Goal: Task Accomplishment & Management: Manage account settings

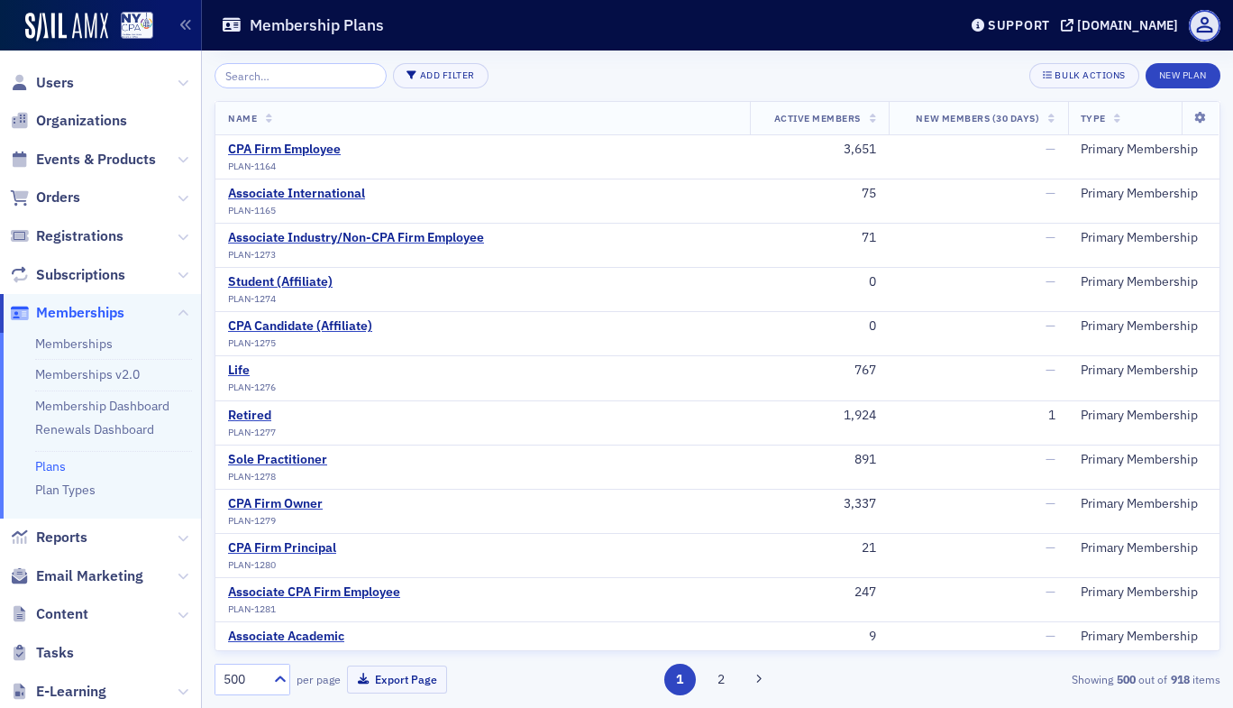
scroll to position [86, 0]
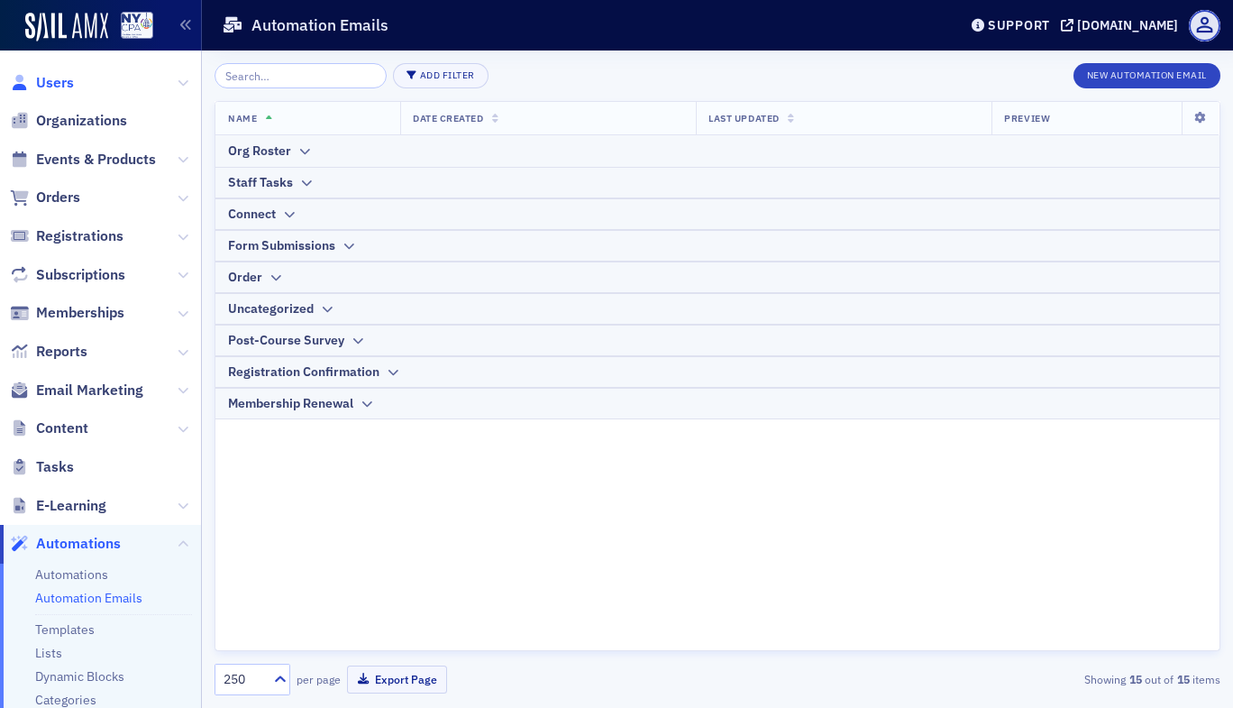
click at [62, 91] on span "Users" at bounding box center [55, 83] width 38 height 20
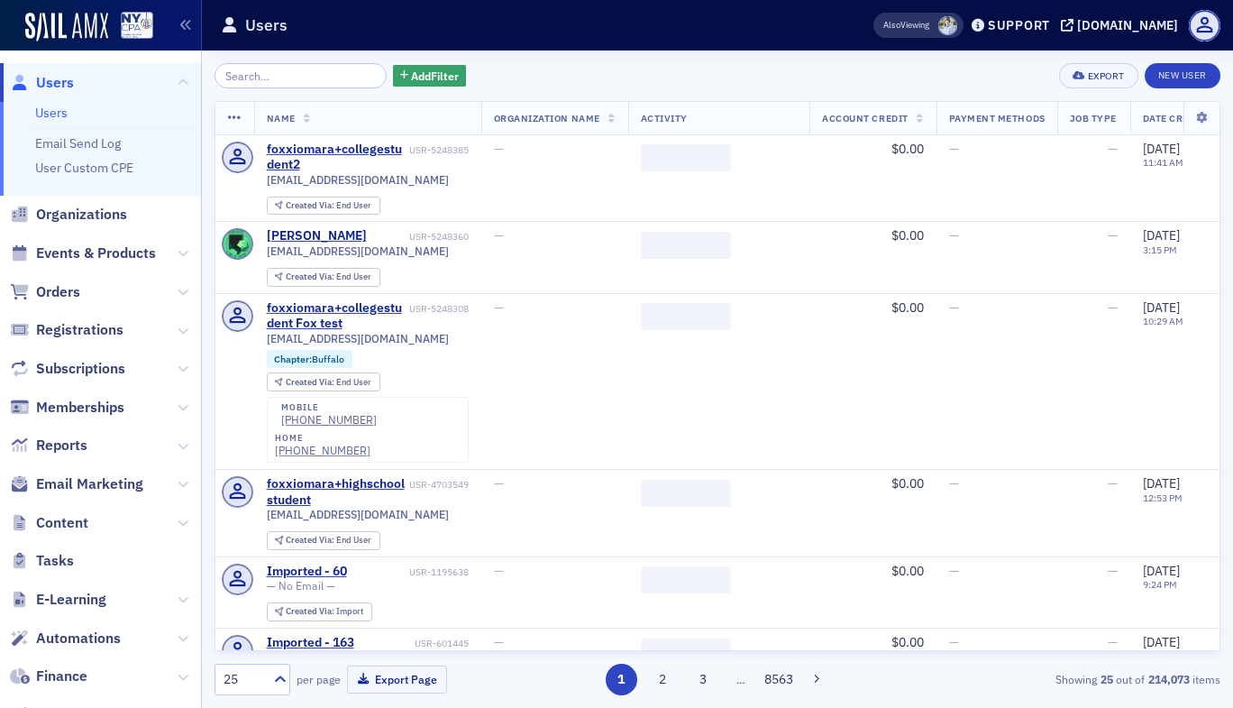
click at [277, 79] on input "search" at bounding box center [301, 75] width 172 height 25
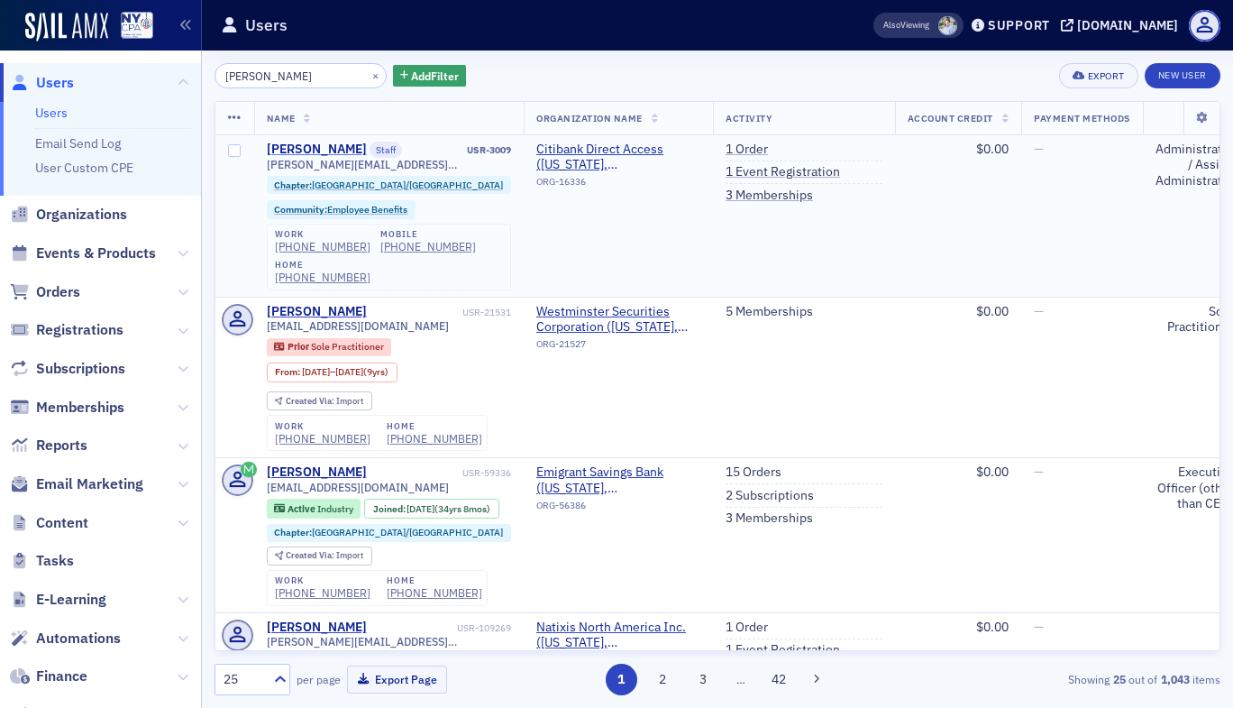
type input "[PERSON_NAME]"
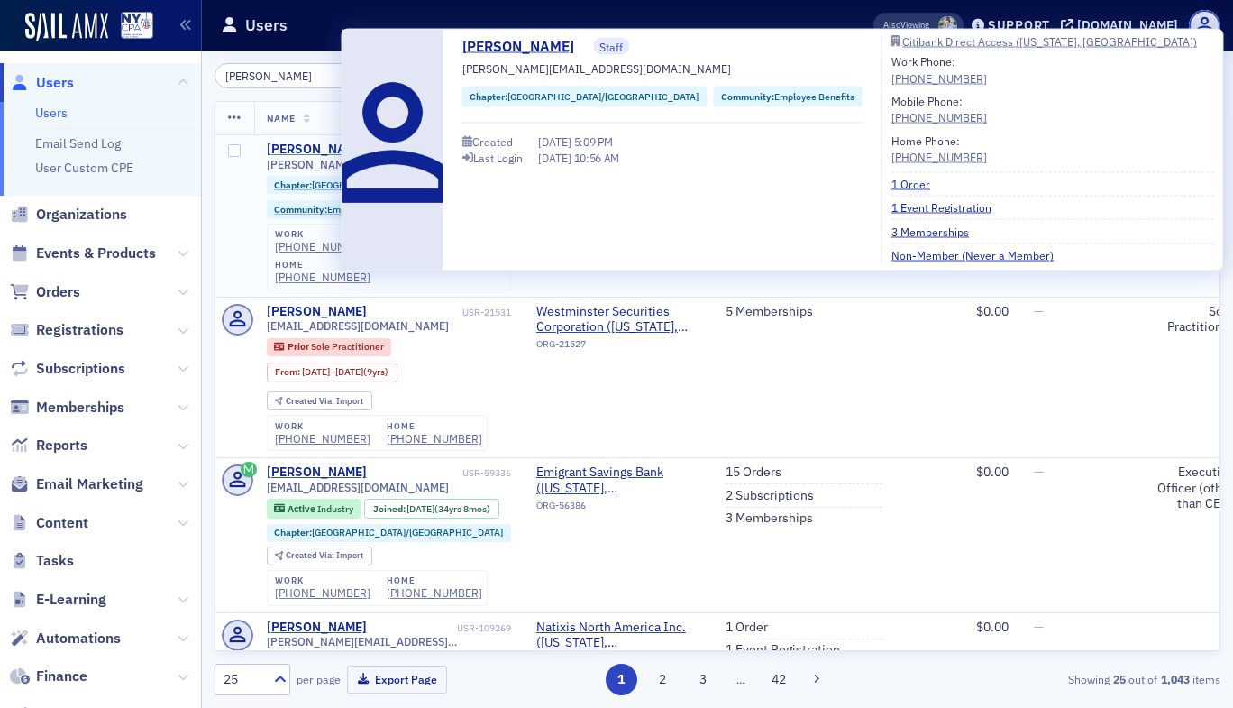
click at [305, 153] on div "[PERSON_NAME]" at bounding box center [317, 150] width 100 height 16
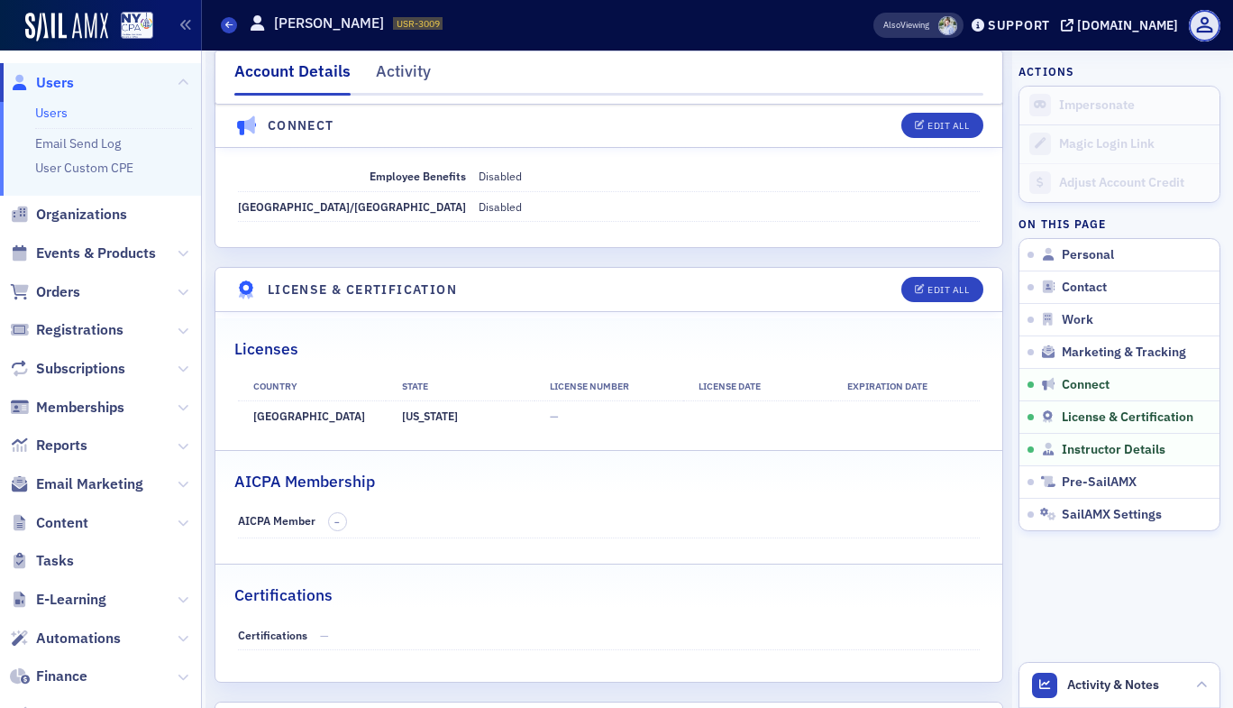
scroll to position [2369, 0]
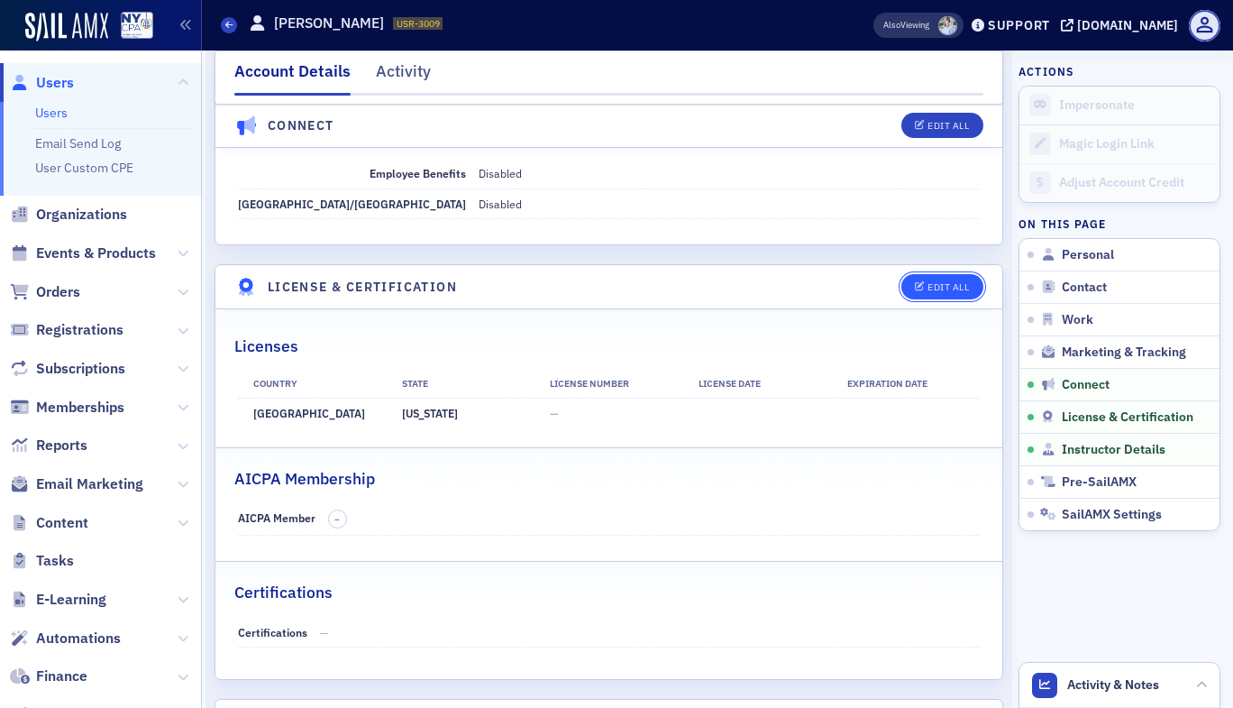
click at [934, 282] on div "Edit All" at bounding box center [948, 287] width 41 height 10
select select "US"
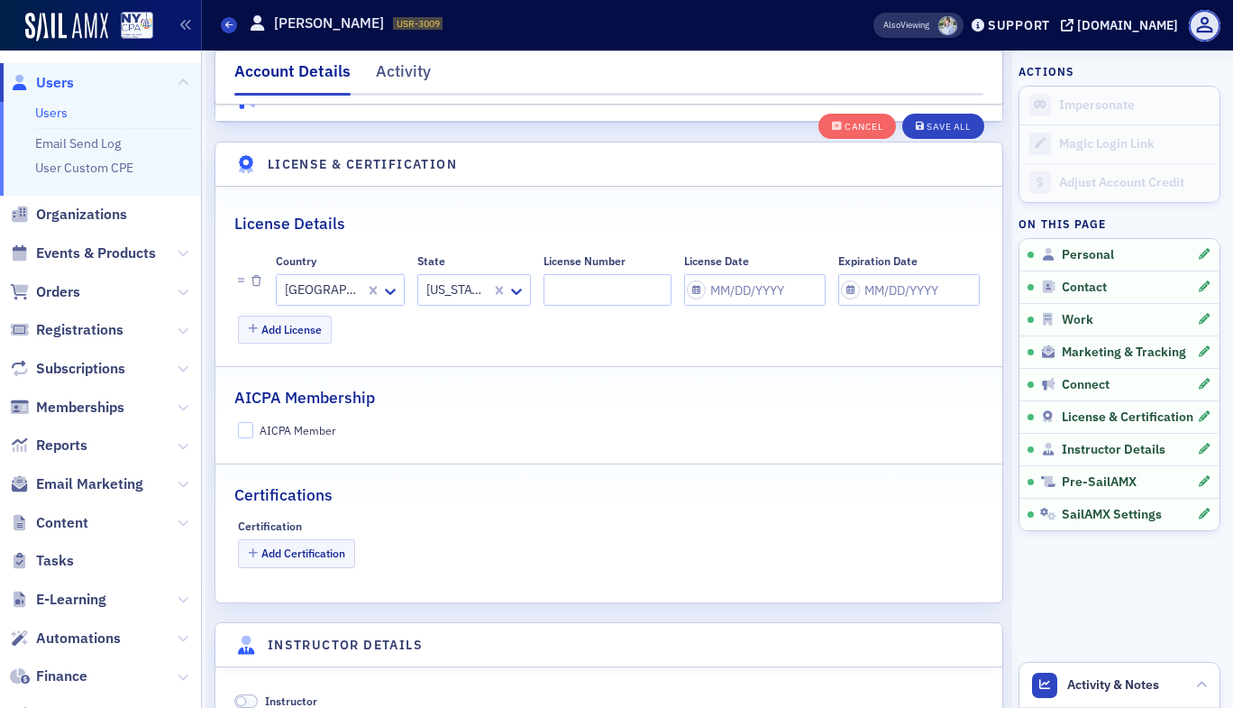
scroll to position [3214, 0]
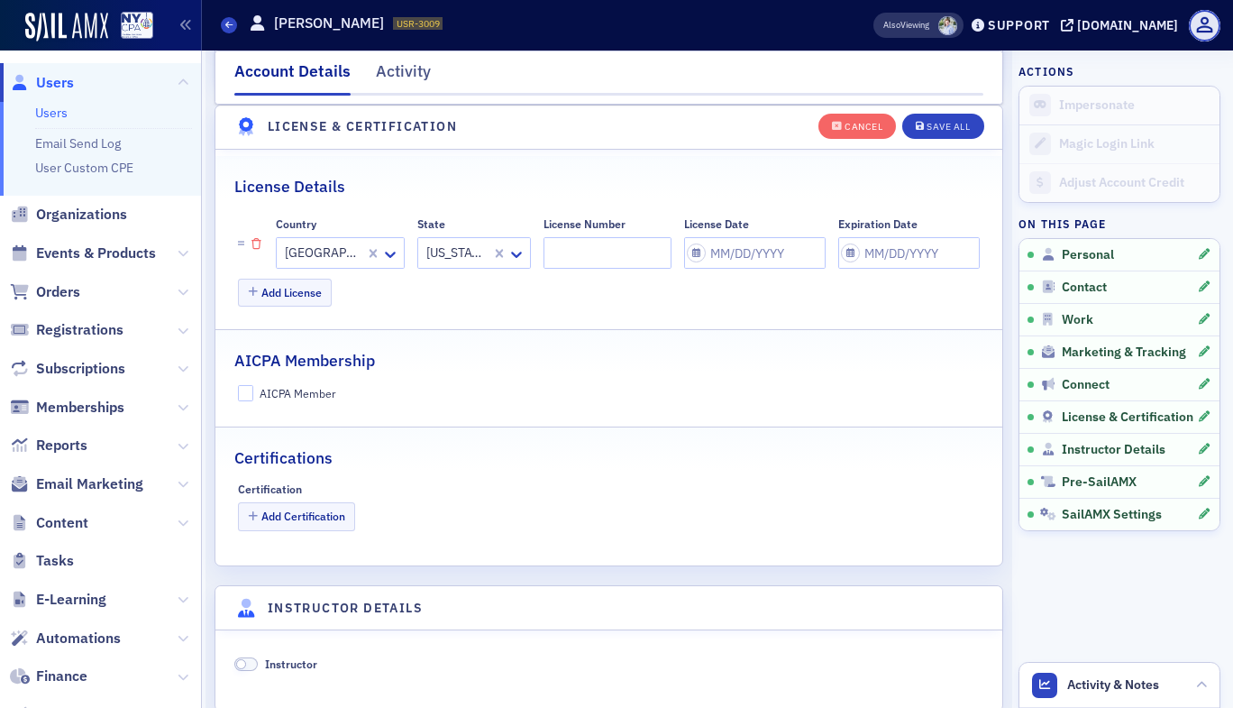
click at [259, 244] on icon "button" at bounding box center [257, 244] width 10 height 11
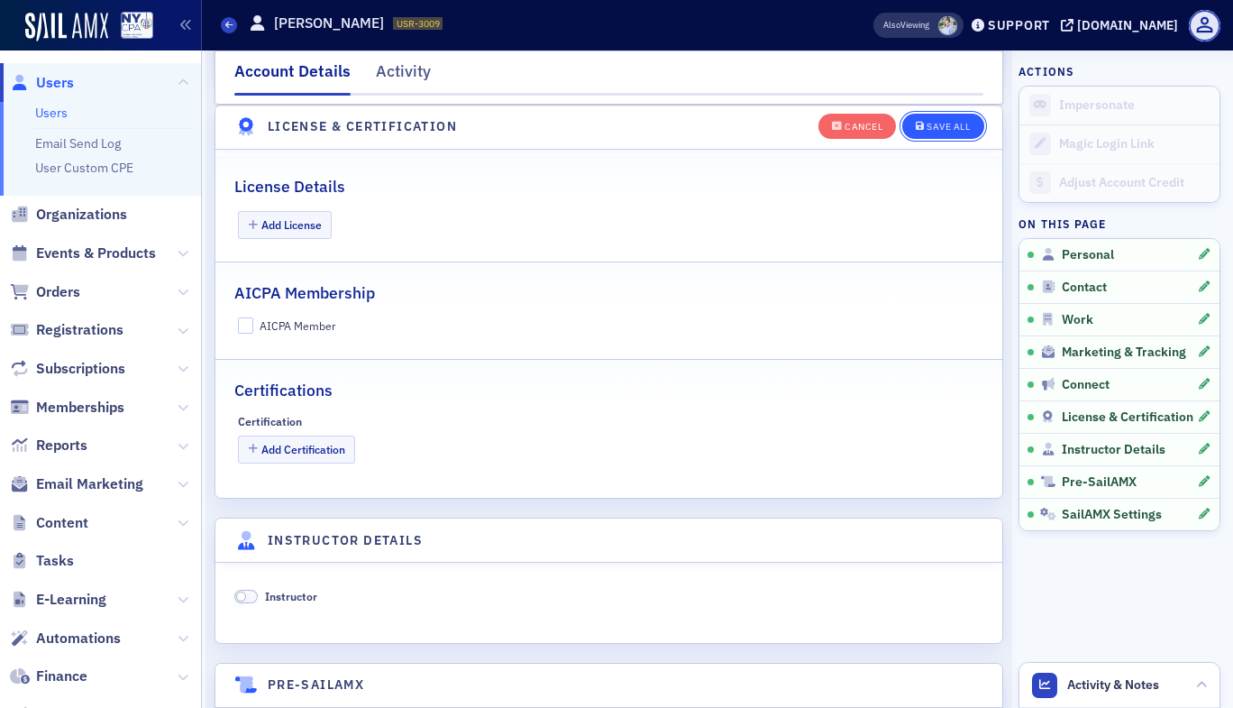
click at [934, 132] on button "Save All" at bounding box center [943, 125] width 81 height 25
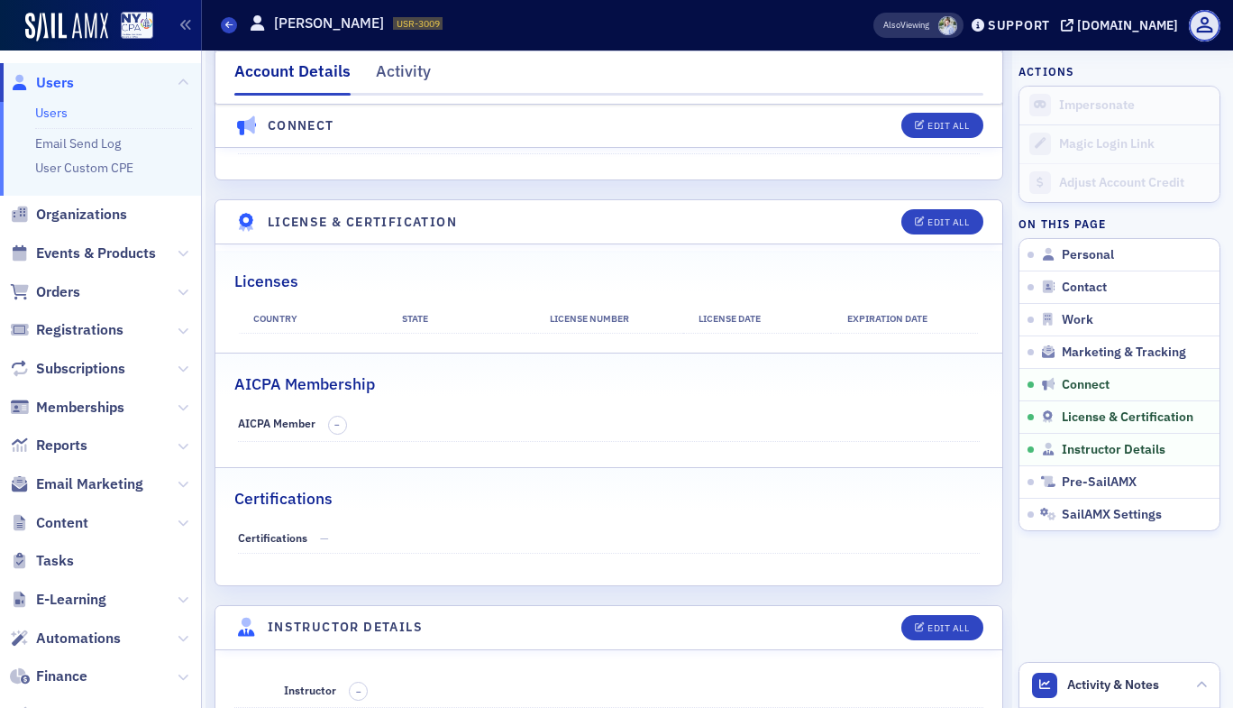
scroll to position [2434, 0]
click at [953, 217] on div "Edit All" at bounding box center [948, 222] width 41 height 10
select select "US"
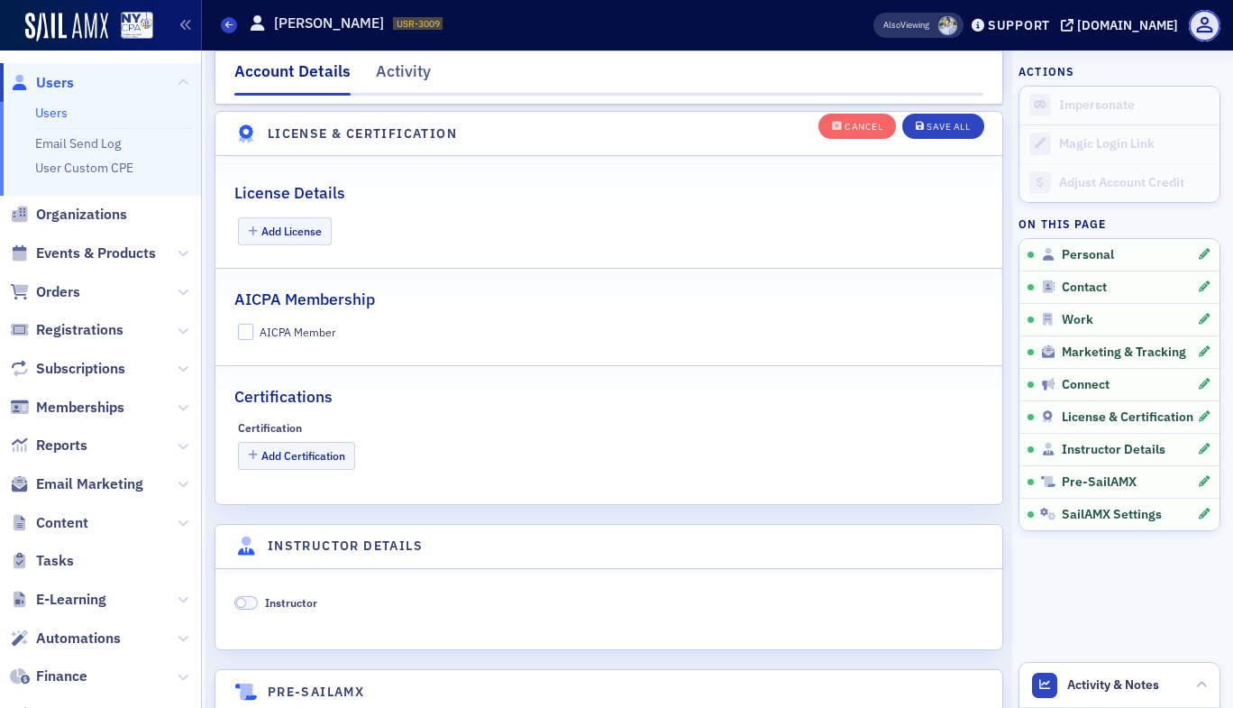
scroll to position [3214, 0]
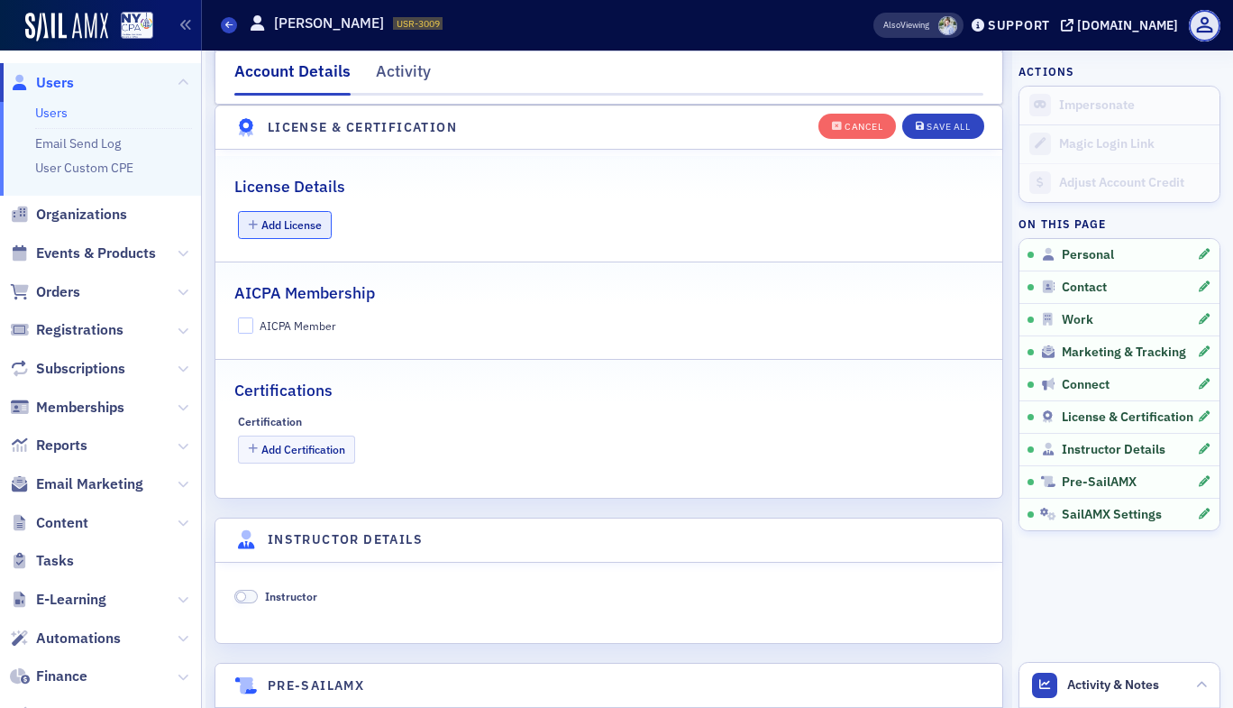
click at [293, 230] on button "Add License" at bounding box center [285, 225] width 95 height 28
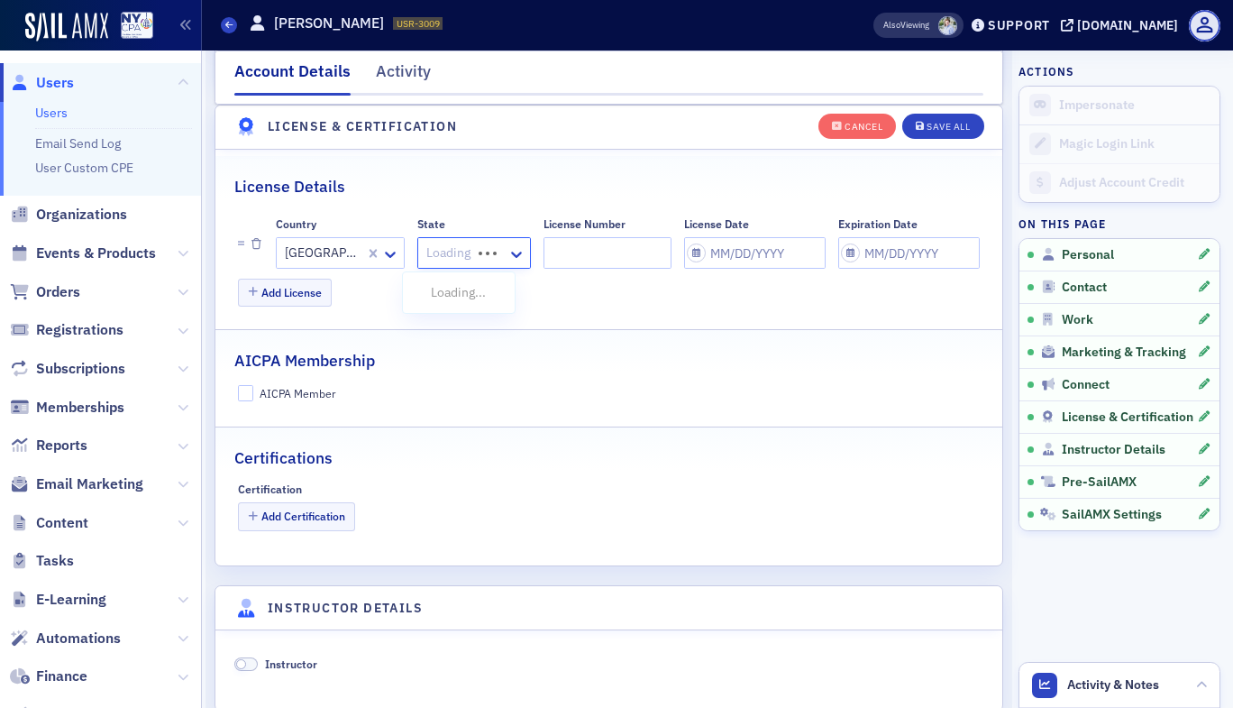
click at [445, 258] on div at bounding box center [454, 253] width 59 height 23
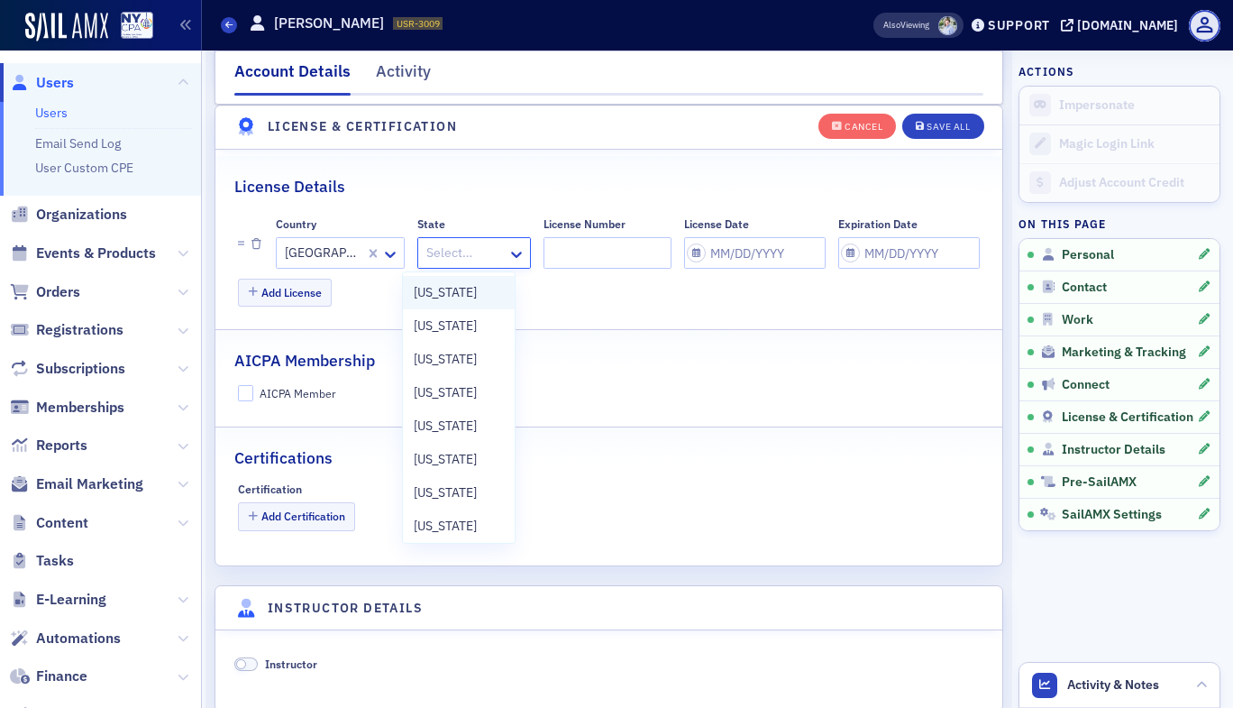
click at [457, 293] on span "[US_STATE]" at bounding box center [445, 292] width 63 height 19
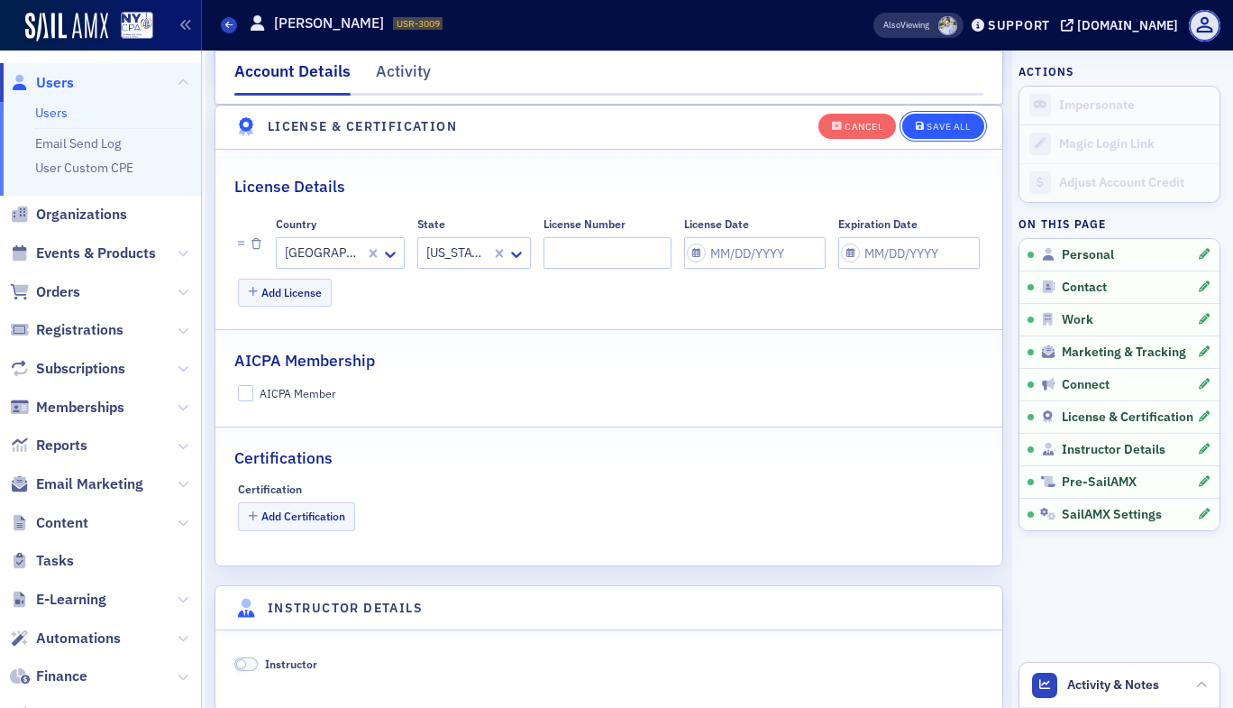
click at [944, 125] on div "Save All" at bounding box center [948, 127] width 43 height 10
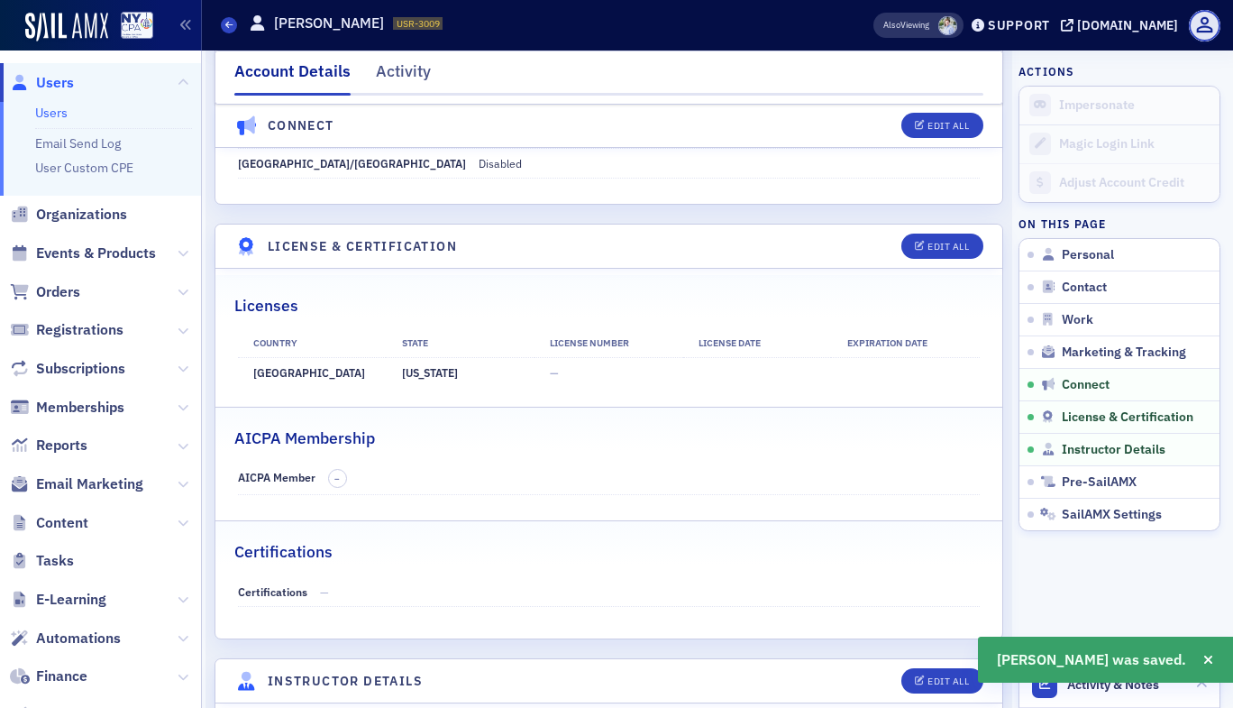
scroll to position [2409, 0]
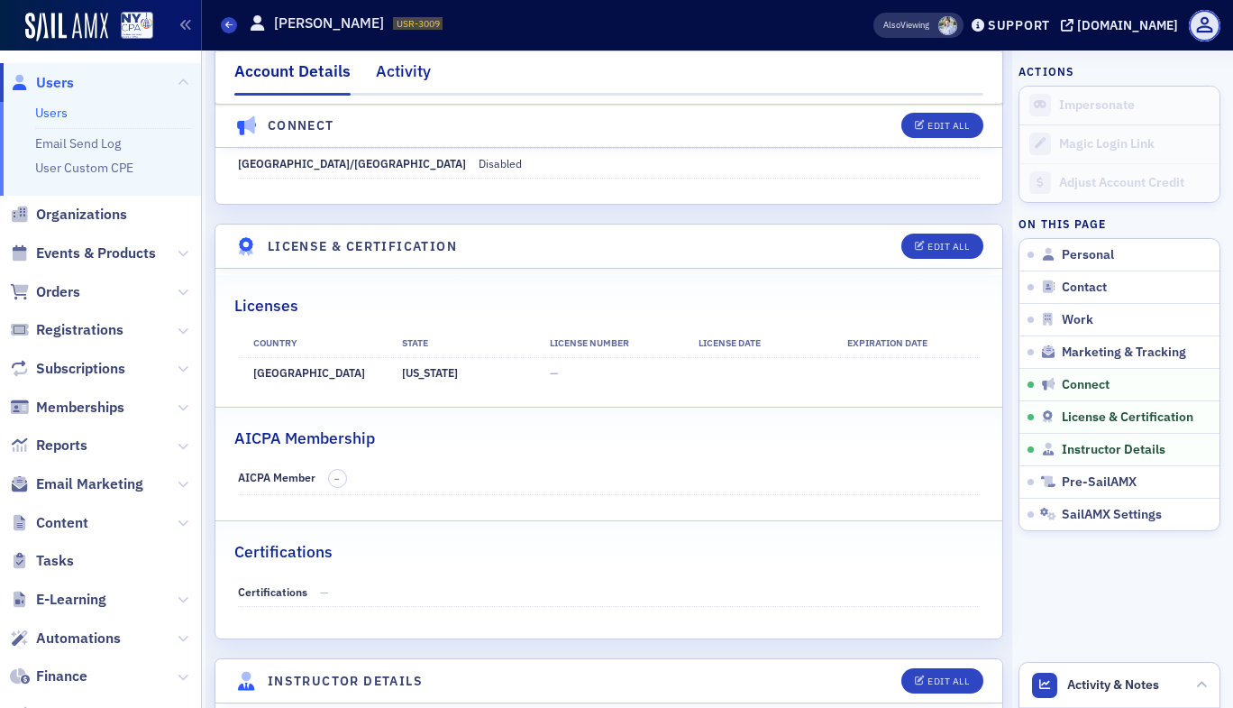
click at [411, 65] on div "Activity" at bounding box center [403, 76] width 55 height 33
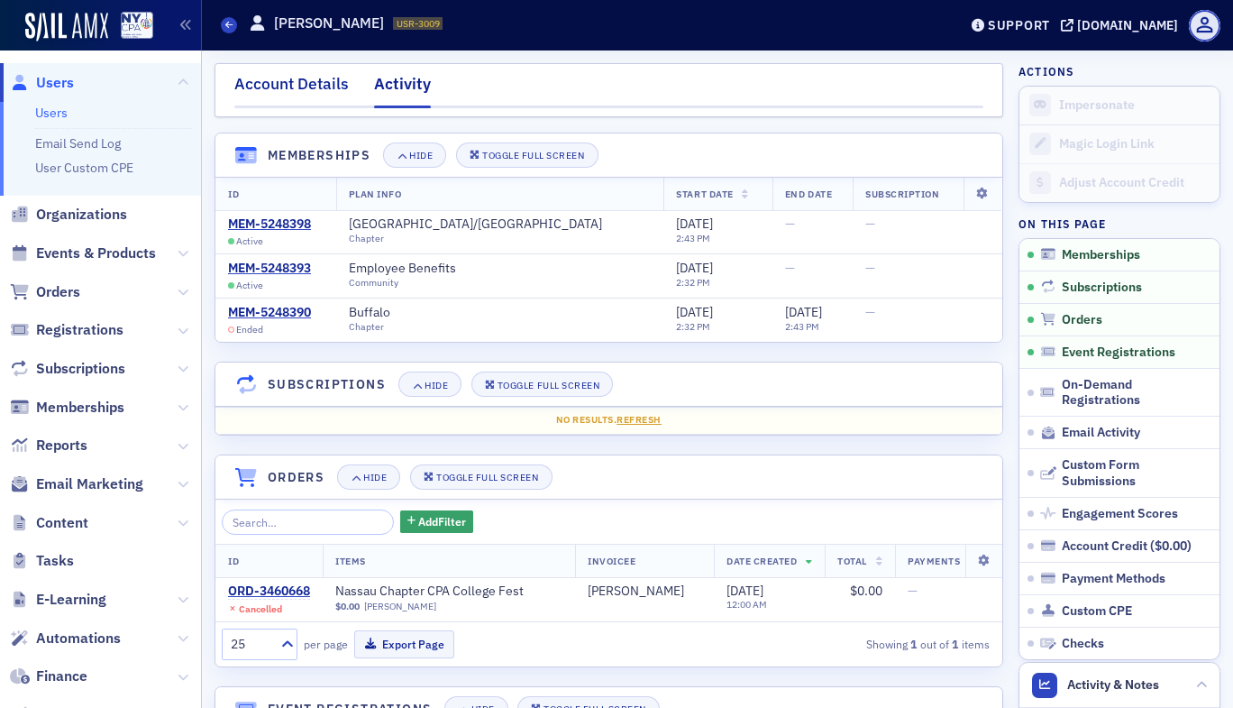
click at [304, 89] on div "Account Details" at bounding box center [291, 88] width 115 height 33
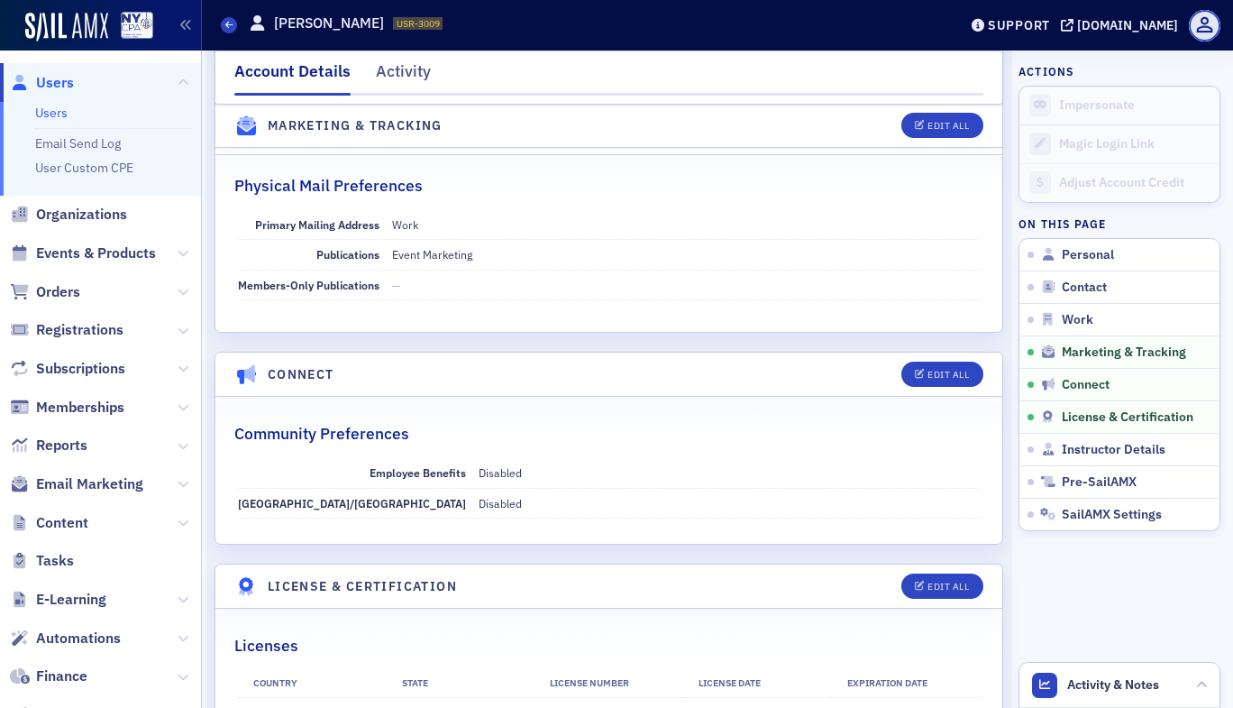
scroll to position [2074, 0]
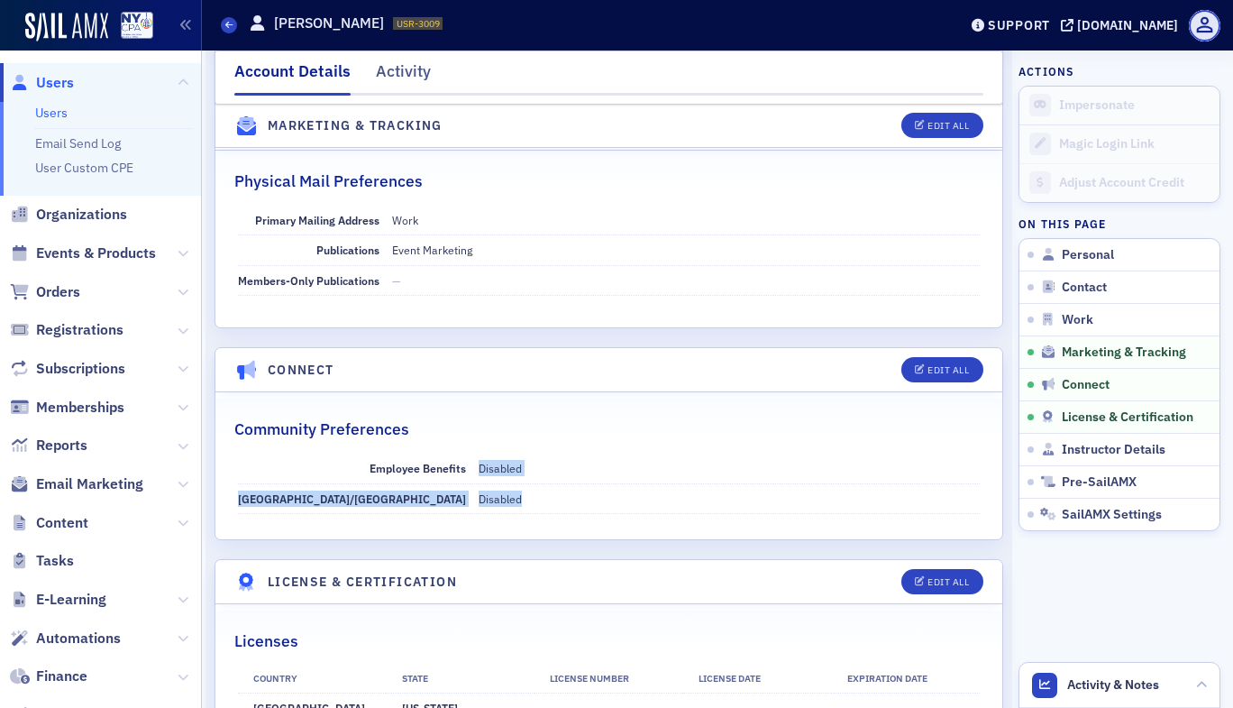
drag, startPoint x: 343, startPoint y: 446, endPoint x: 400, endPoint y: 486, distance: 70.0
click at [400, 486] on dl "Employee Benefits Disabled [GEOGRAPHIC_DATA]/[GEOGRAPHIC_DATA] Disabled" at bounding box center [609, 484] width 743 height 60
click at [479, 454] on dd "Disabled" at bounding box center [730, 468] width 502 height 29
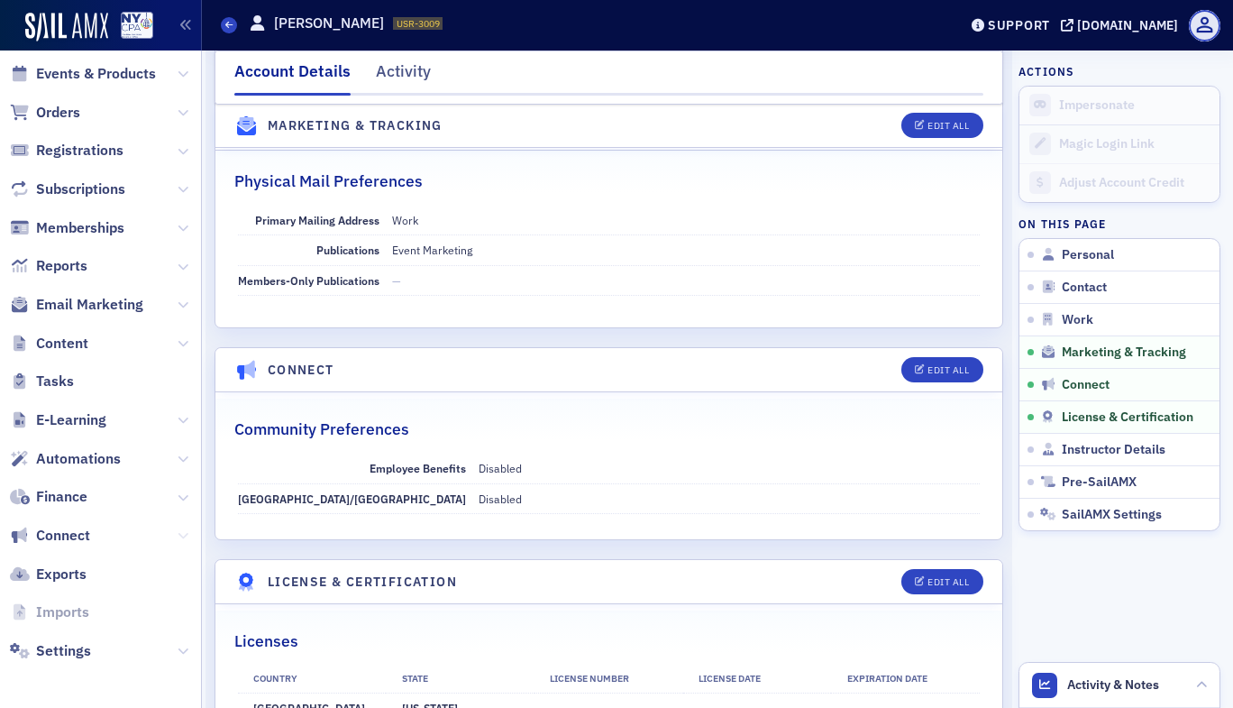
click at [178, 532] on icon at bounding box center [183, 535] width 11 height 11
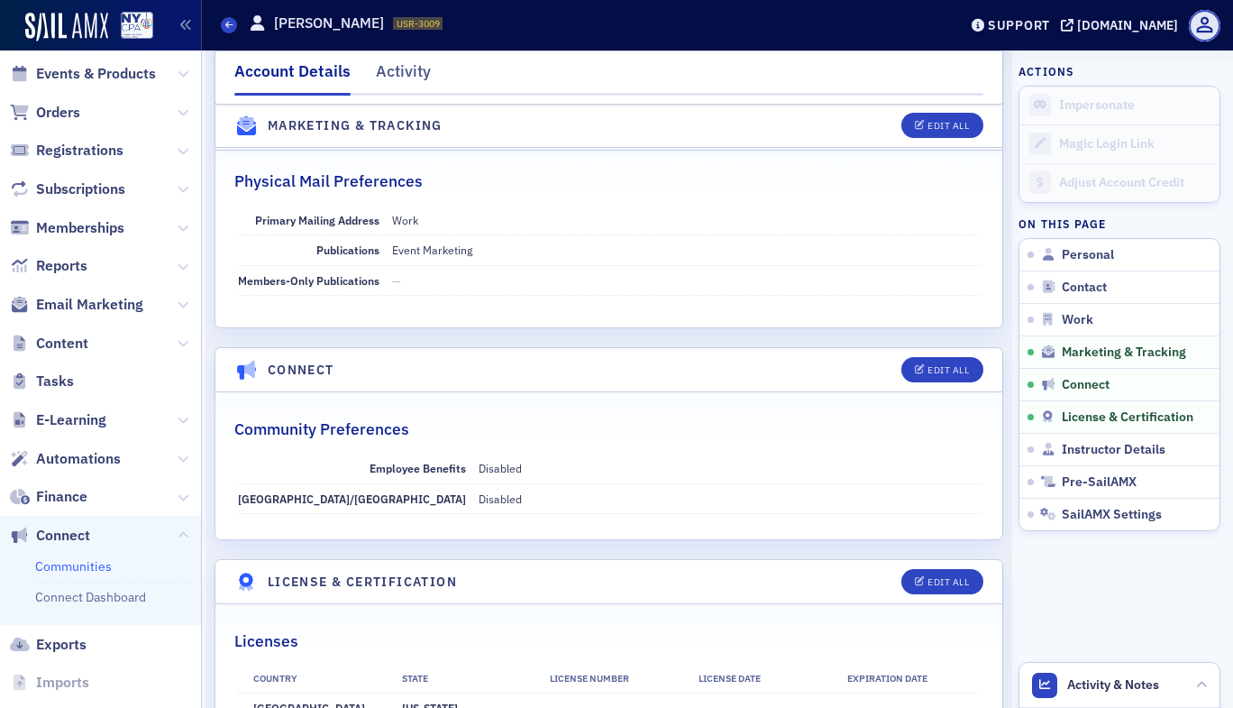
click at [86, 566] on link "Communities" at bounding box center [73, 566] width 77 height 16
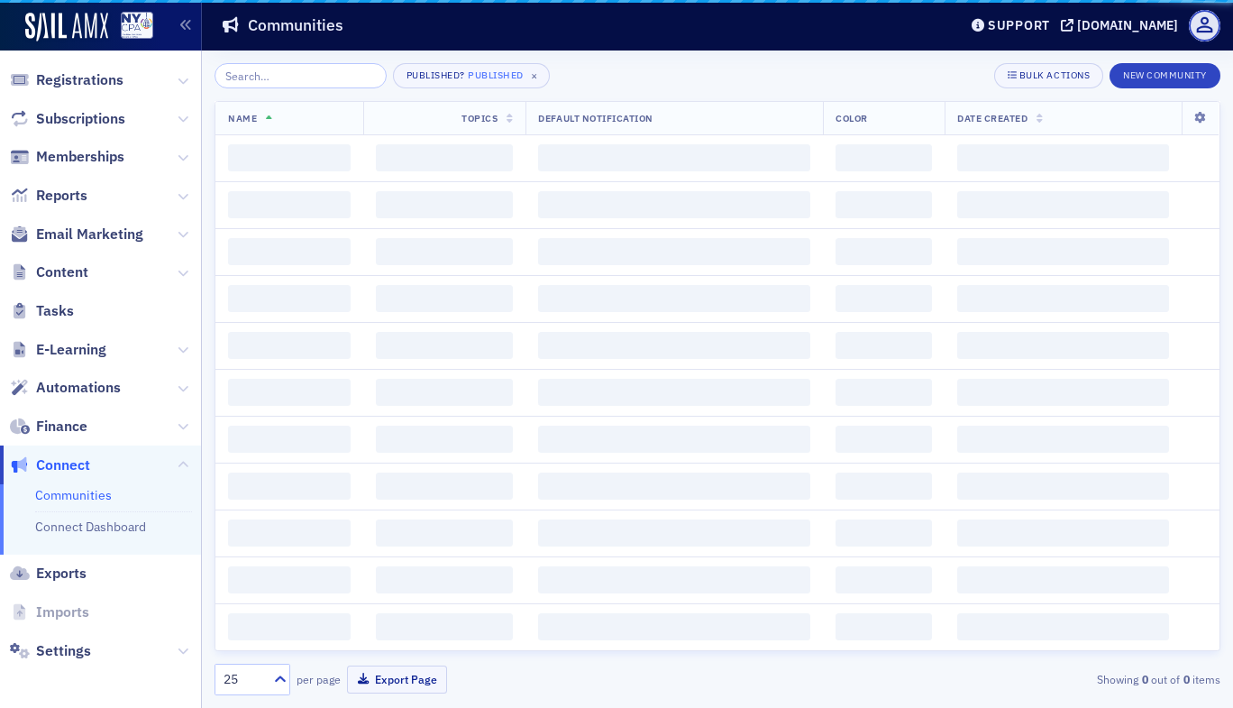
scroll to position [85, 0]
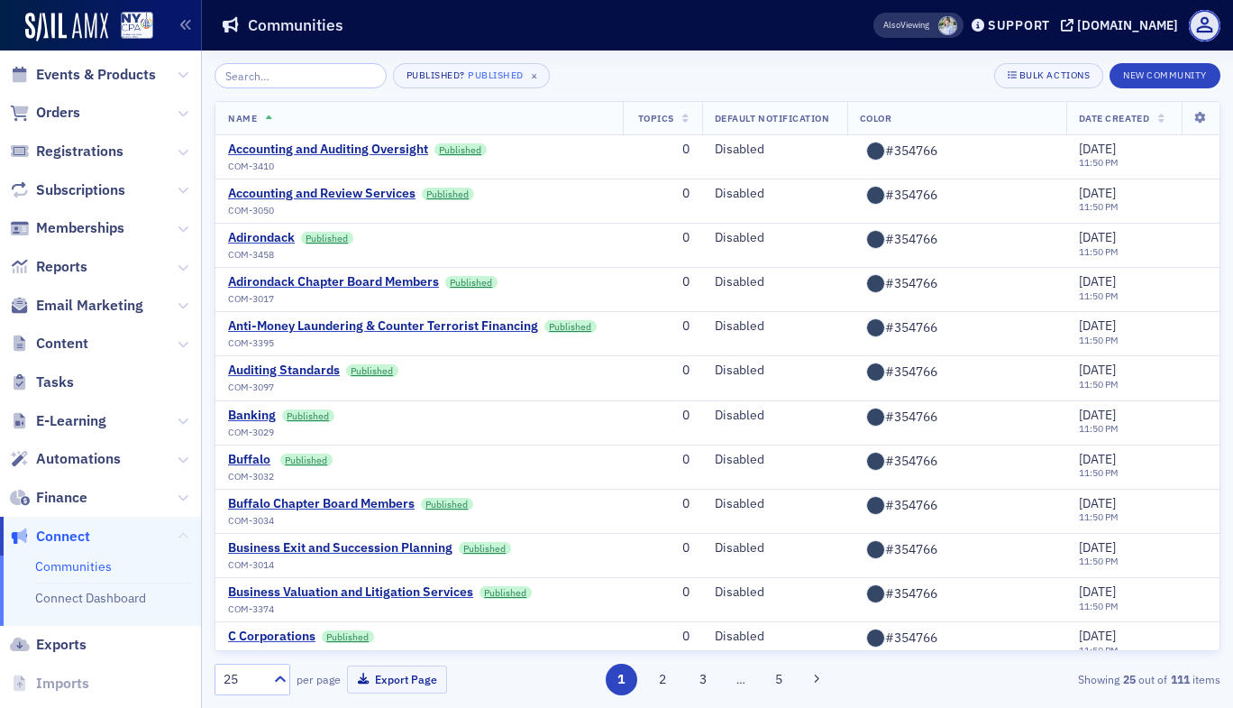
click at [178, 539] on icon at bounding box center [183, 536] width 11 height 11
